Goal: Navigation & Orientation: Understand site structure

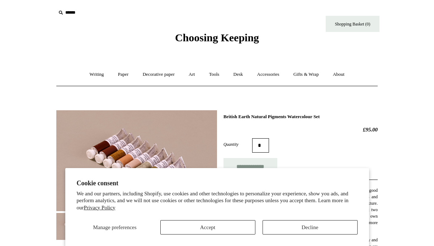
click at [227, 229] on button "Accept" at bounding box center [207, 227] width 95 height 14
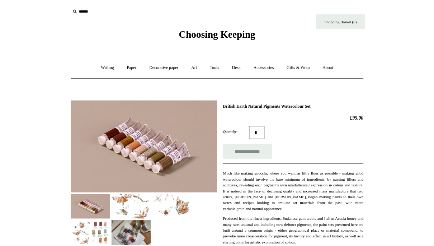
scroll to position [24, 0]
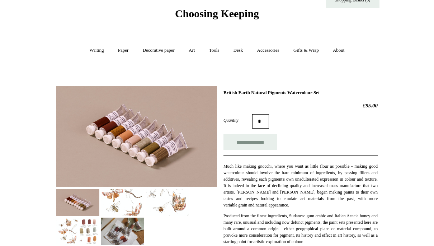
click at [170, 131] on img at bounding box center [136, 136] width 161 height 101
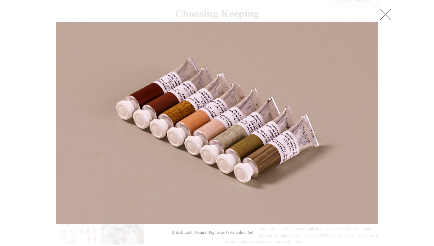
click at [388, 16] on link at bounding box center [385, 14] width 14 height 14
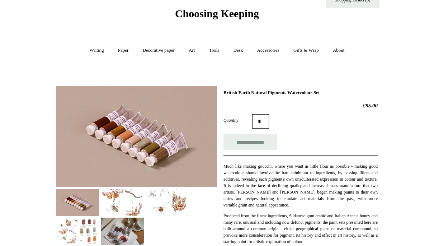
click at [121, 199] on img at bounding box center [122, 202] width 43 height 27
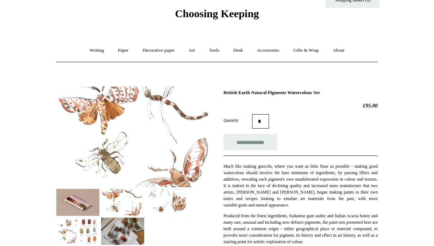
click at [179, 198] on img at bounding box center [167, 202] width 43 height 27
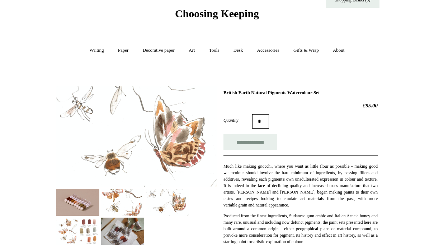
click at [80, 231] on img at bounding box center [77, 230] width 43 height 27
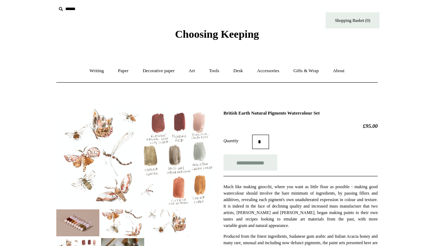
scroll to position [0, 0]
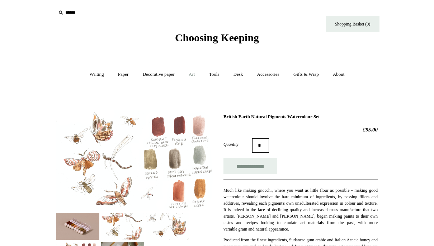
click at [195, 72] on link "Art +" at bounding box center [191, 74] width 19 height 19
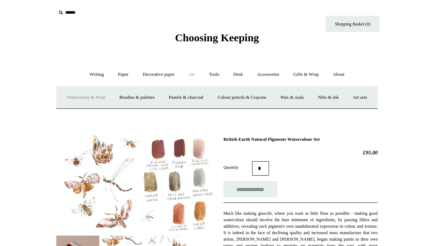
click at [105, 98] on link "Watercolour & Paint" at bounding box center [85, 97] width 51 height 19
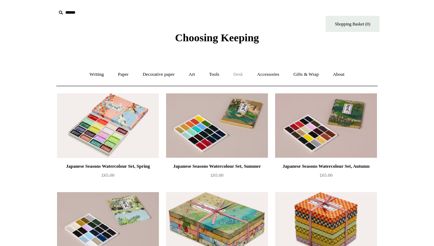
click at [239, 76] on link "Desk +" at bounding box center [238, 74] width 23 height 19
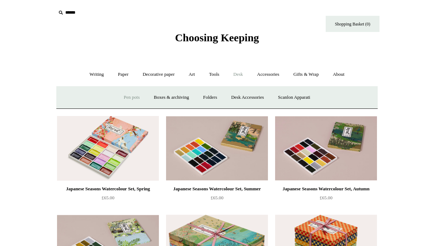
click at [128, 98] on link "Pen pots" at bounding box center [131, 97] width 29 height 19
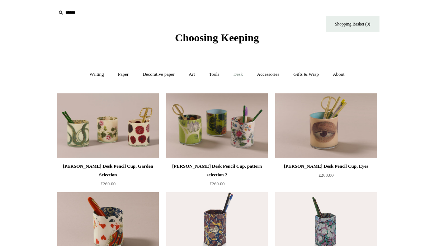
click at [244, 76] on link "Desk +" at bounding box center [238, 74] width 23 height 19
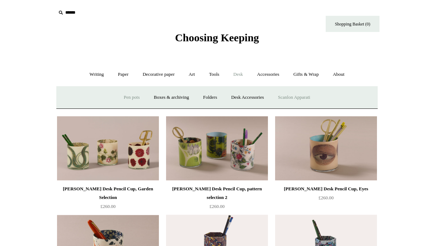
click at [292, 98] on link "Scanlon Apparati" at bounding box center [293, 97] width 45 height 19
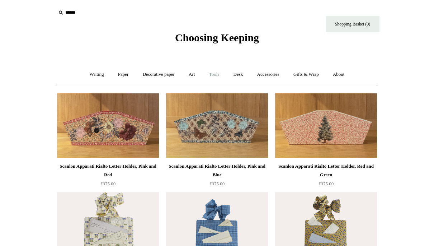
click at [216, 74] on link "Tools +" at bounding box center [214, 74] width 23 height 19
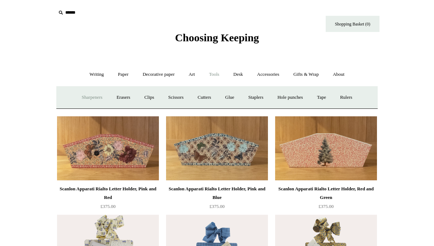
click at [91, 96] on link "Sharpeners" at bounding box center [92, 97] width 34 height 19
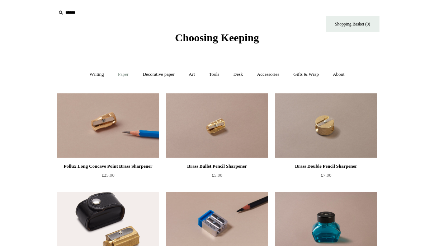
click at [117, 76] on link "Paper +" at bounding box center [123, 74] width 24 height 19
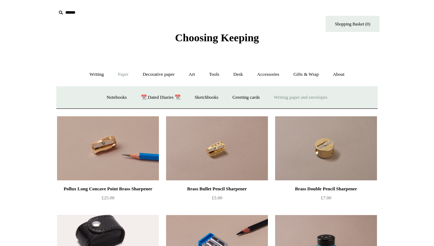
click at [284, 97] on link "Writing paper and envelopes +" at bounding box center [300, 97] width 66 height 19
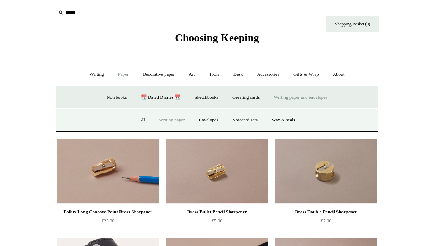
click at [166, 121] on link "Writing paper" at bounding box center [171, 119] width 39 height 19
